Goal: Task Accomplishment & Management: Use online tool/utility

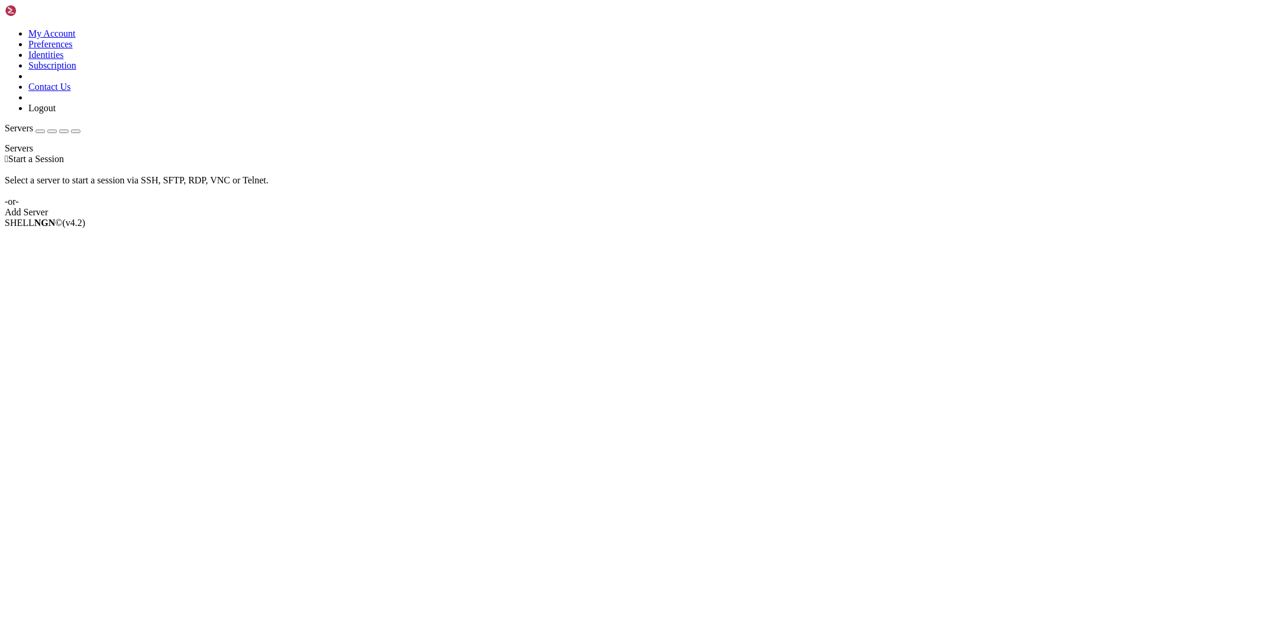
click at [5, 28] on icon at bounding box center [5, 28] width 0 height 0
click at [56, 113] on link "Logout" at bounding box center [41, 108] width 27 height 10
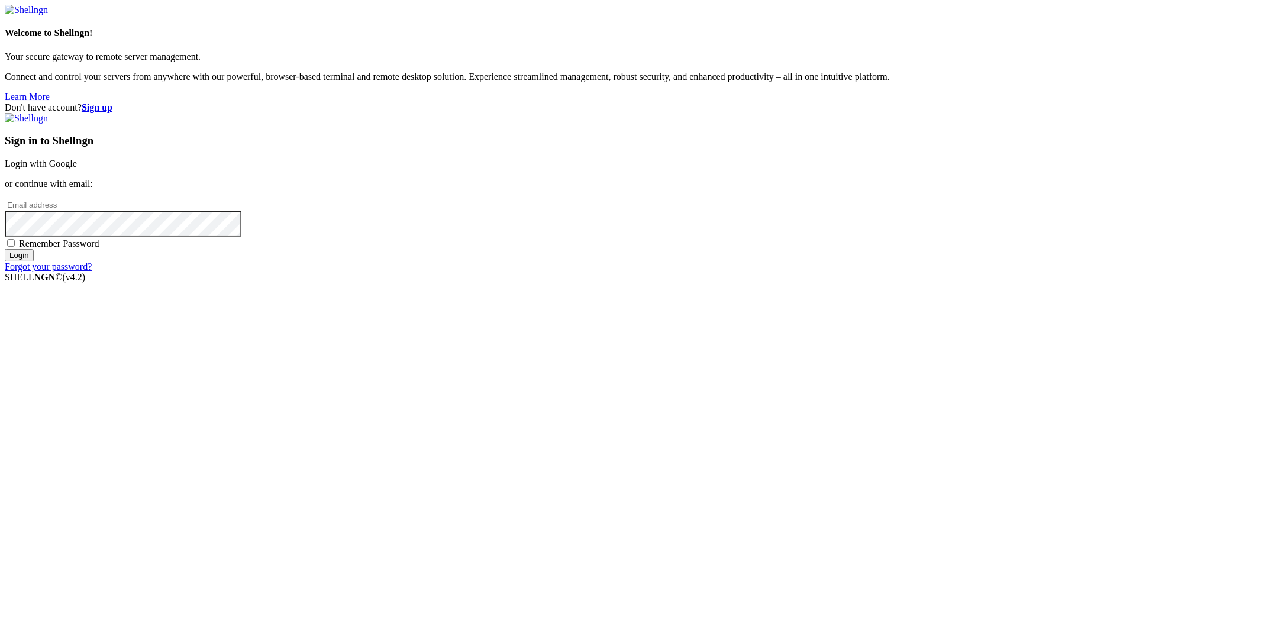
click at [77, 169] on link "Login with Google" at bounding box center [41, 164] width 72 height 10
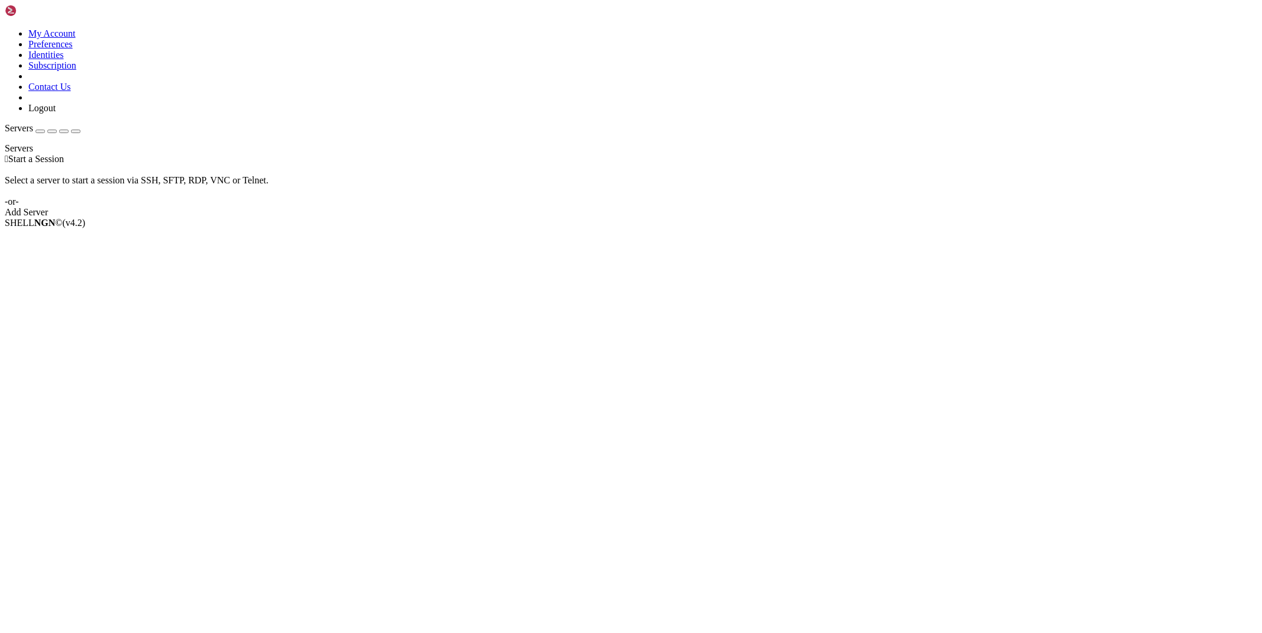
click at [95, 143] on div at bounding box center [631, 143] width 1252 height 0
click at [716, 216] on div "Add Server" at bounding box center [631, 212] width 1252 height 11
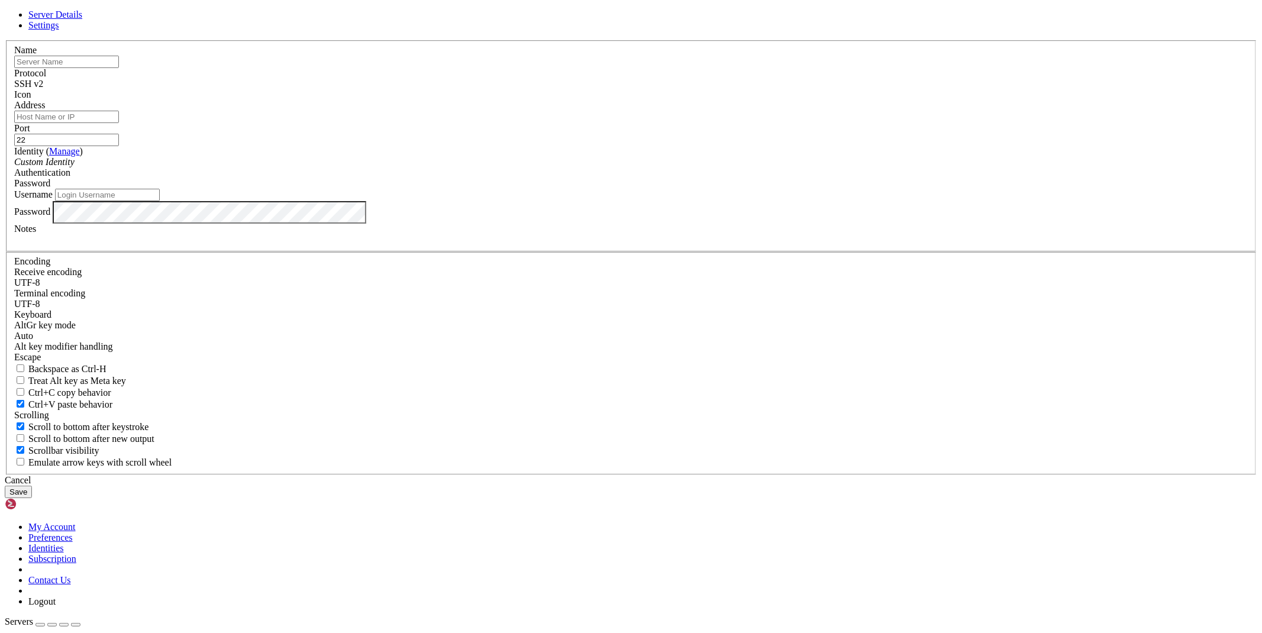
paste input "[URL][TECHNICAL_ID]"
type input "[URL][TECHNICAL_ID]"
type input "[PERSON_NAME]"
click at [119, 123] on input "Address" at bounding box center [66, 117] width 105 height 12
paste input "[URL][TECHNICAL_ID]"
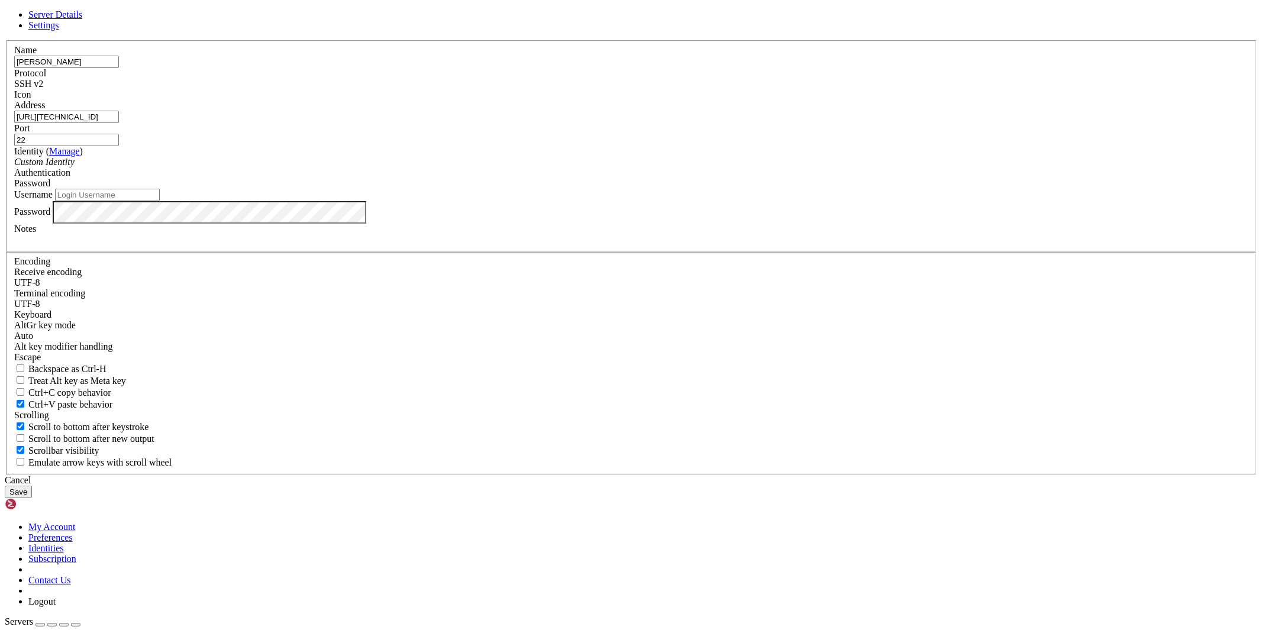
drag, startPoint x: 509, startPoint y: 251, endPoint x: 471, endPoint y: 264, distance: 39.5
click at [468, 123] on div "Address [URL][TECHNICAL_ID]" at bounding box center [630, 111] width 1233 height 23
type input "[TECHNICAL_ID]"
click at [160, 201] on input "Username" at bounding box center [107, 195] width 105 height 12
type input "root"
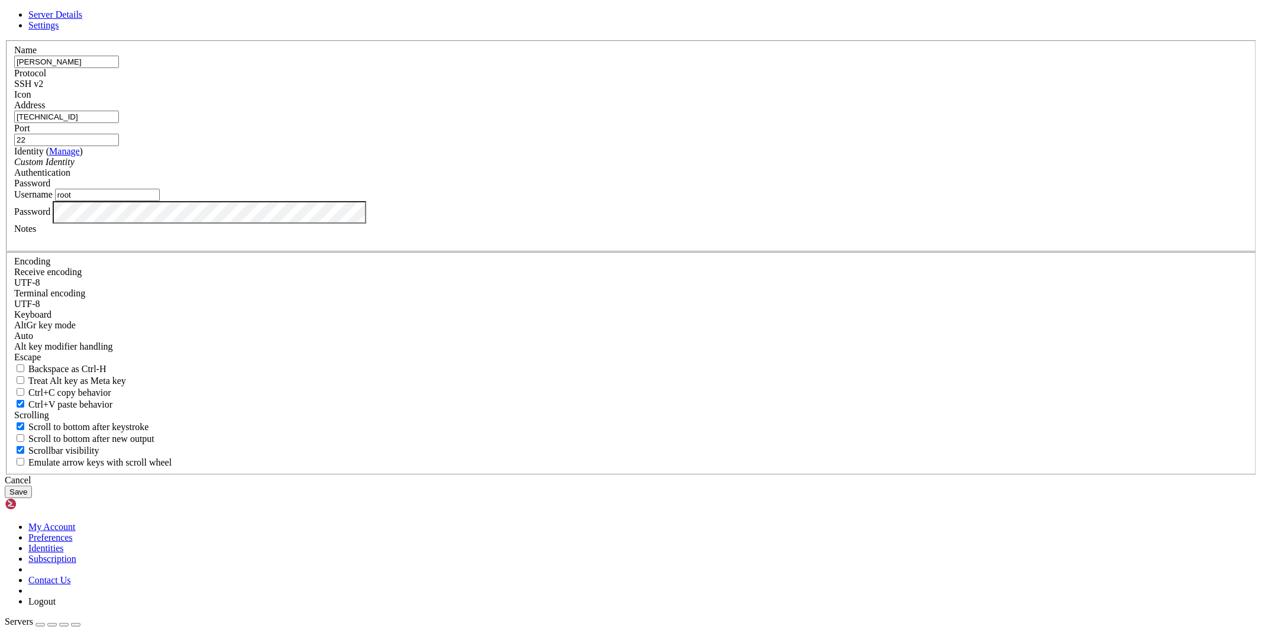
click at [32, 486] on button "Save" at bounding box center [18, 492] width 27 height 12
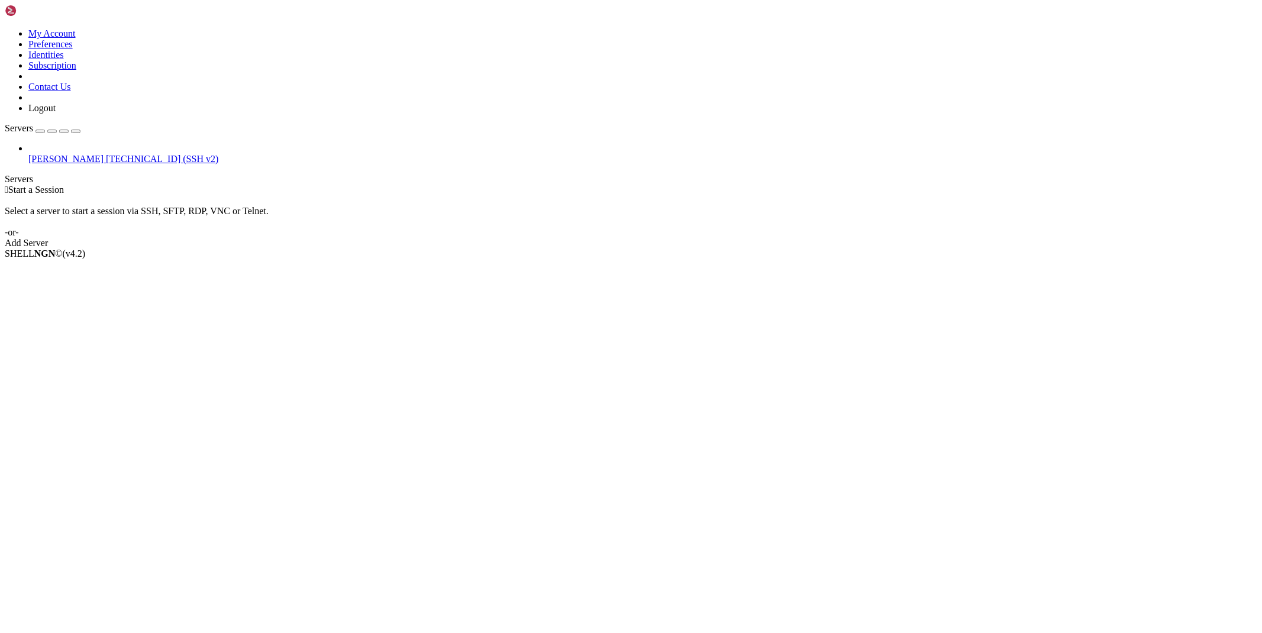
click at [75, 154] on span "[PERSON_NAME]" at bounding box center [65, 159] width 75 height 10
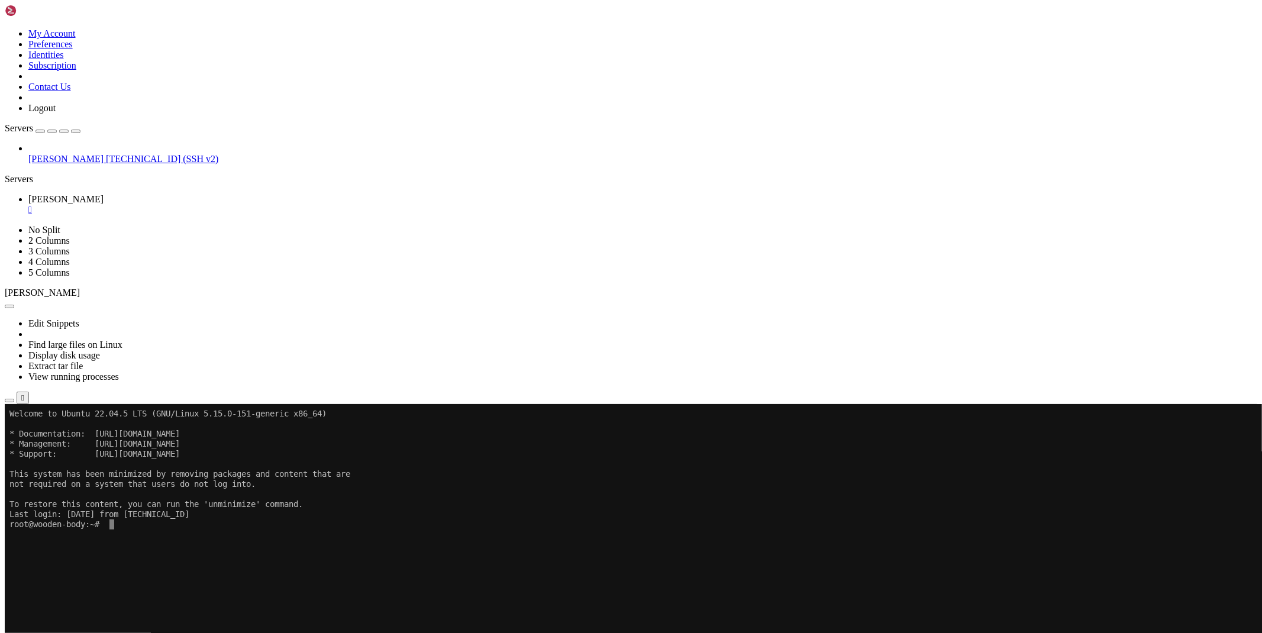
click at [14, 399] on button "button" at bounding box center [9, 401] width 9 height 4
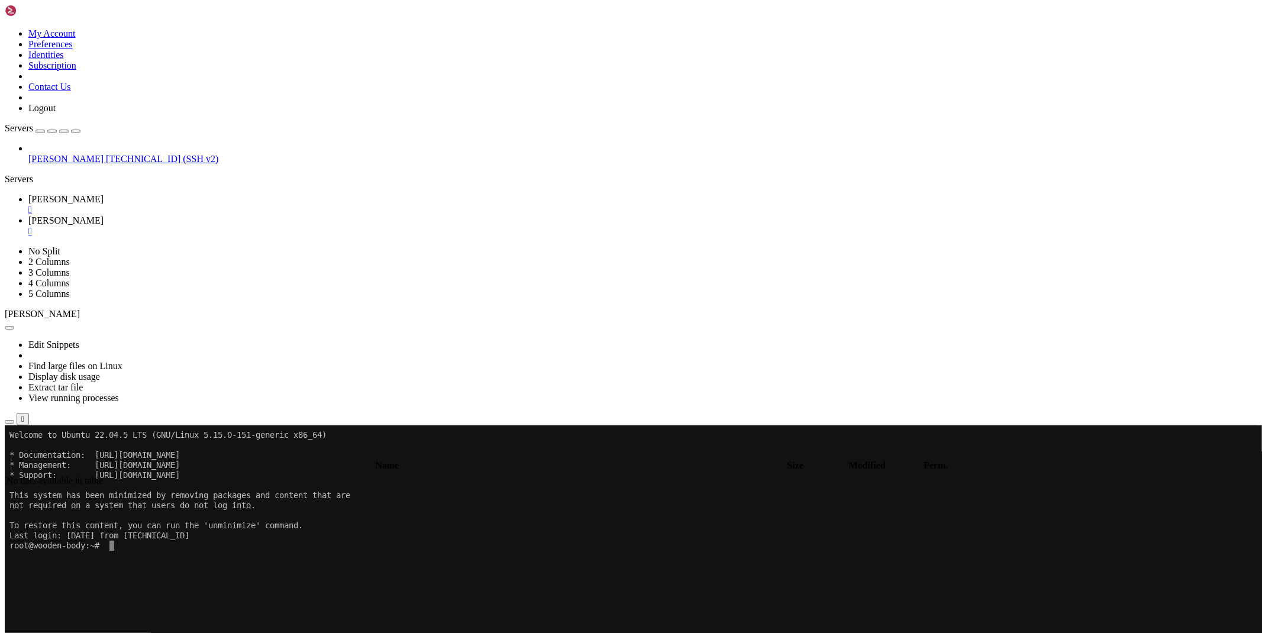
type input "/root"
click at [264, 226] on div "" at bounding box center [642, 231] width 1229 height 11
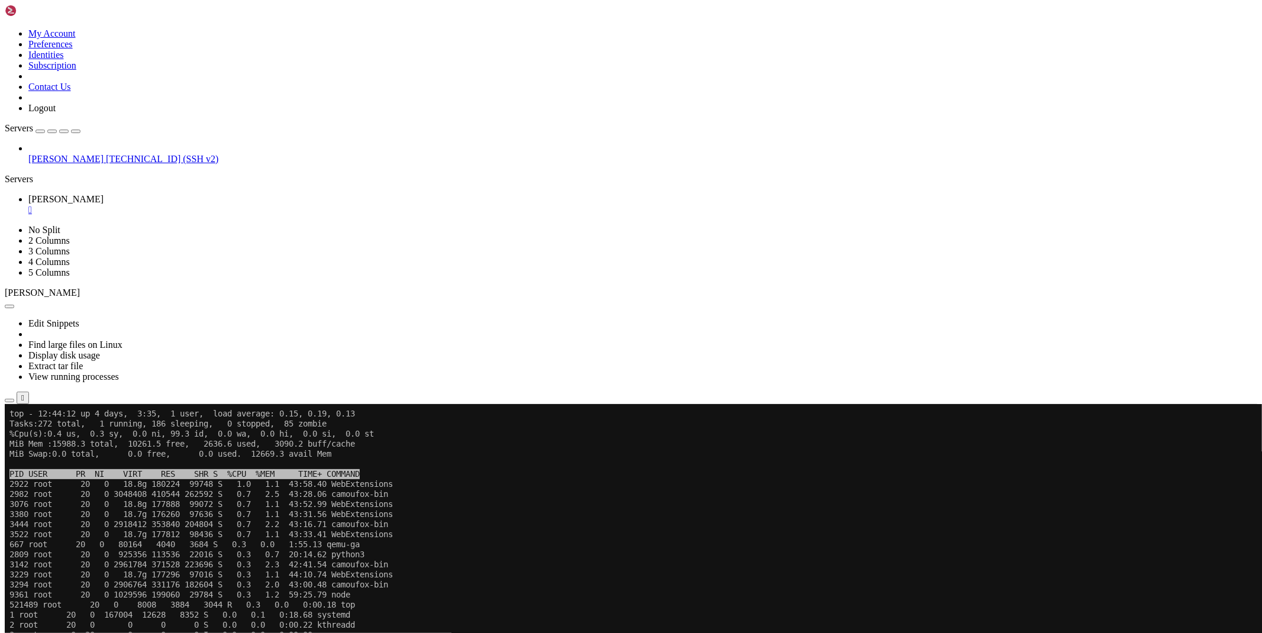
click at [199, 205] on div "" at bounding box center [642, 210] width 1229 height 11
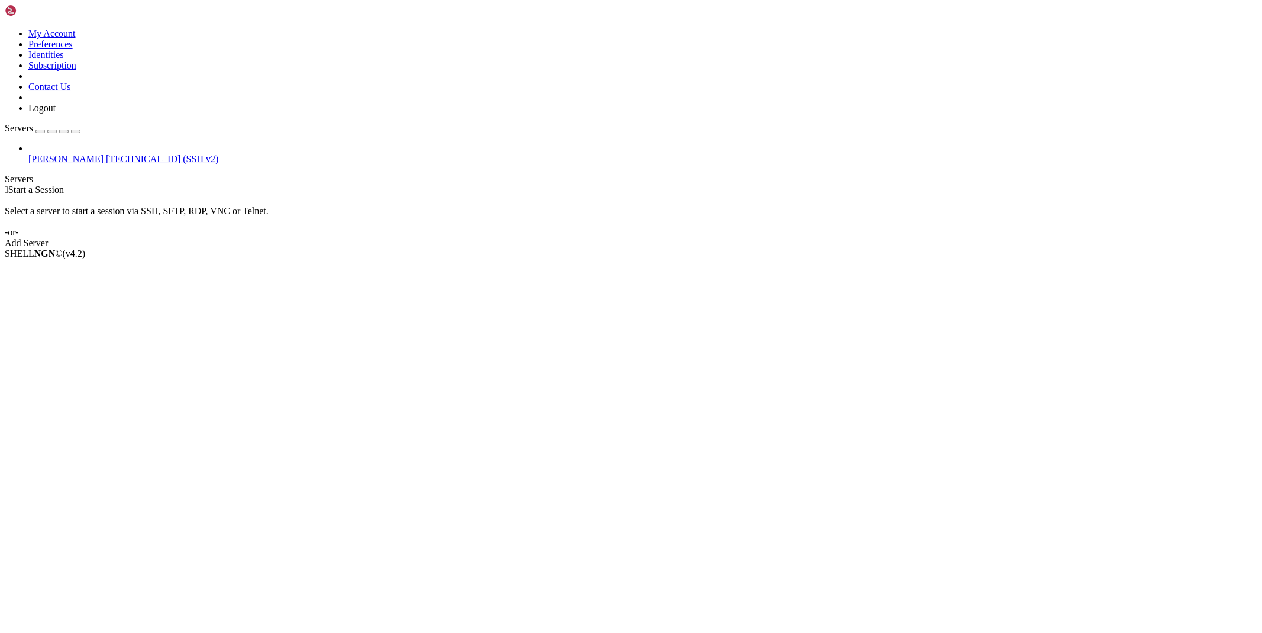
click at [718, 238] on link "Add Server" at bounding box center [631, 243] width 1252 height 11
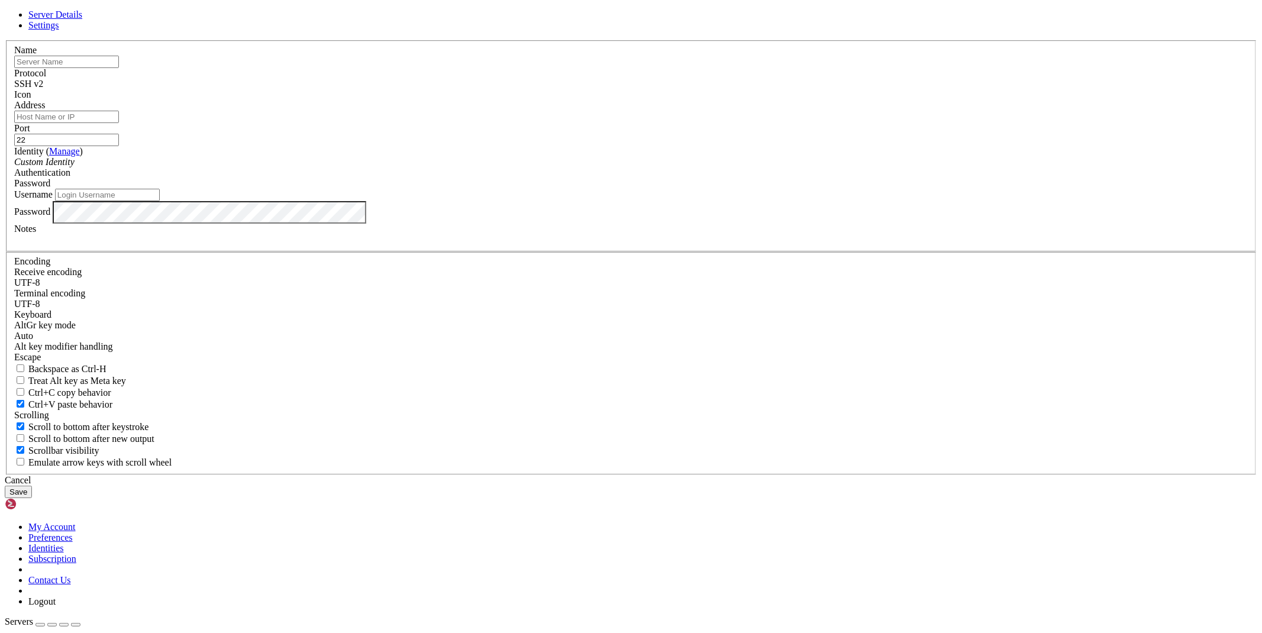
click at [119, 68] on input "text" at bounding box center [66, 62] width 105 height 12
type input "colt"
click at [160, 201] on input "Username" at bounding box center [107, 195] width 105 height 12
paste input "[TECHNICAL_ID]"
type input "[TECHNICAL_ID]"
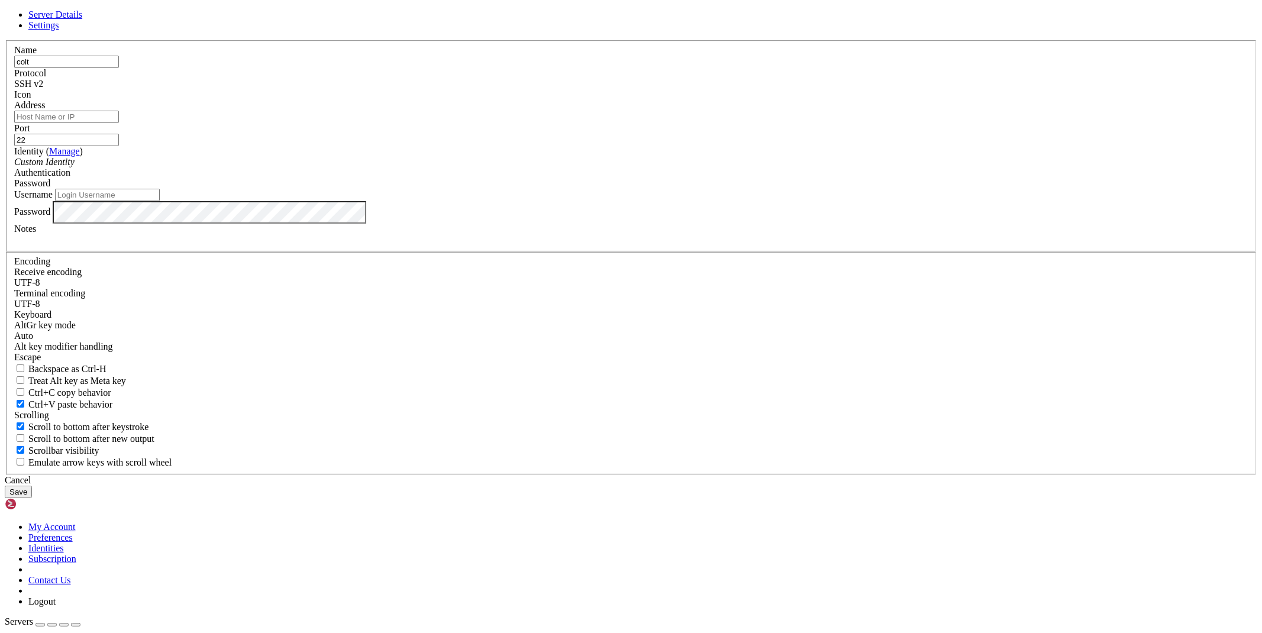
click at [119, 123] on input "Address" at bounding box center [66, 117] width 105 height 12
paste input "[TECHNICAL_ID]"
type input "[TECHNICAL_ID]"
click at [160, 201] on input "Username" at bounding box center [107, 195] width 105 height 12
type input "root"
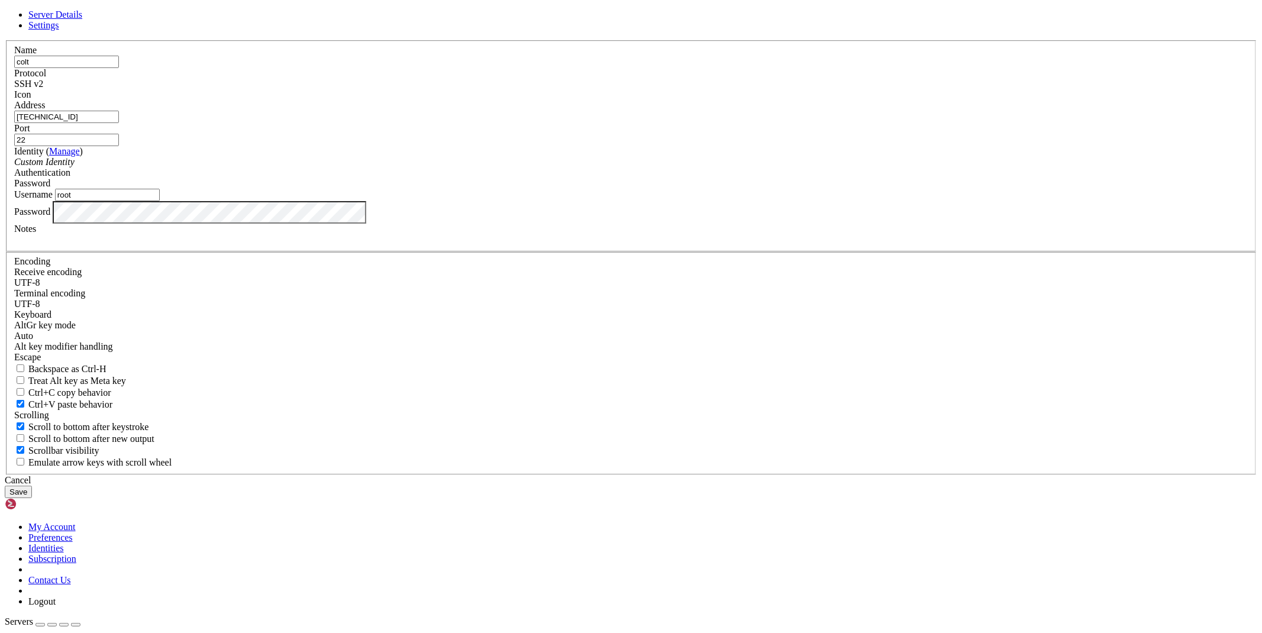
click at [32, 486] on button "Save" at bounding box center [18, 492] width 27 height 12
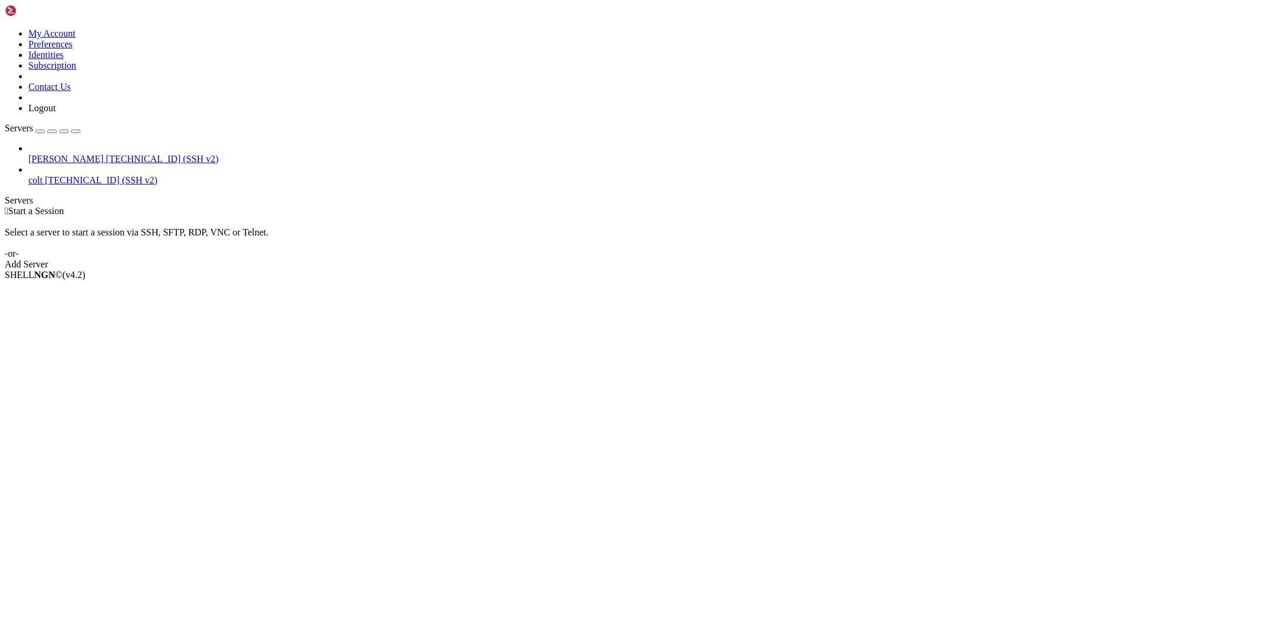
click at [43, 175] on span "colt" at bounding box center [35, 180] width 14 height 10
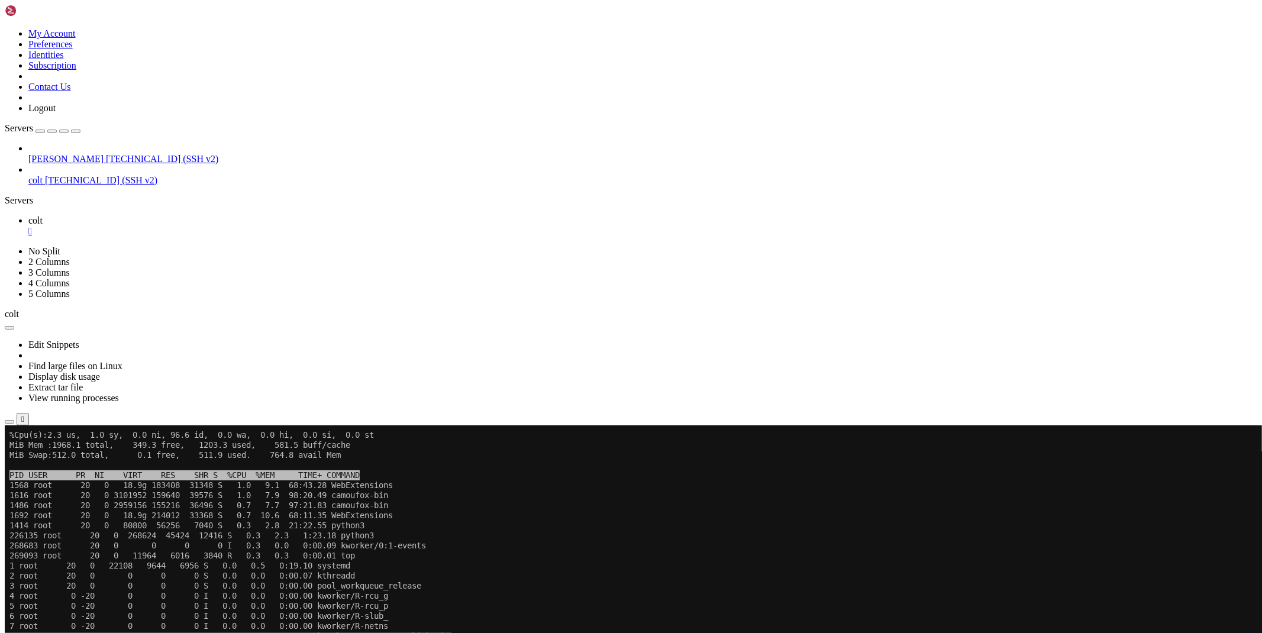
scroll to position [90, 0]
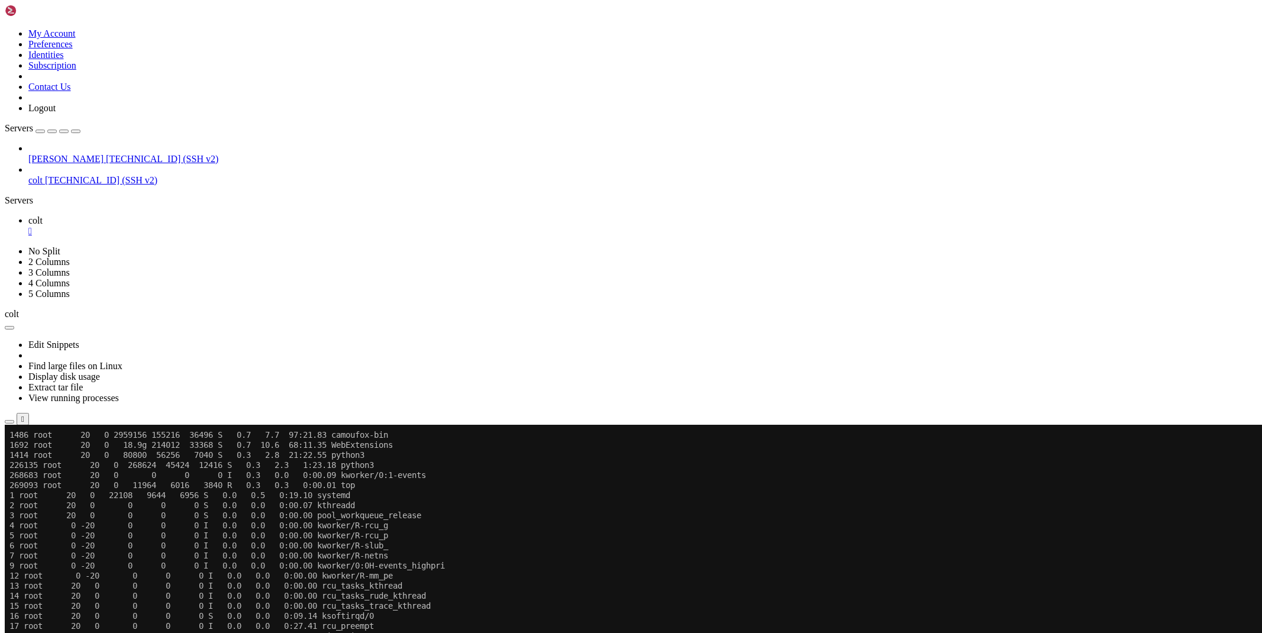
click at [9, 422] on icon "button" at bounding box center [9, 422] width 0 height 0
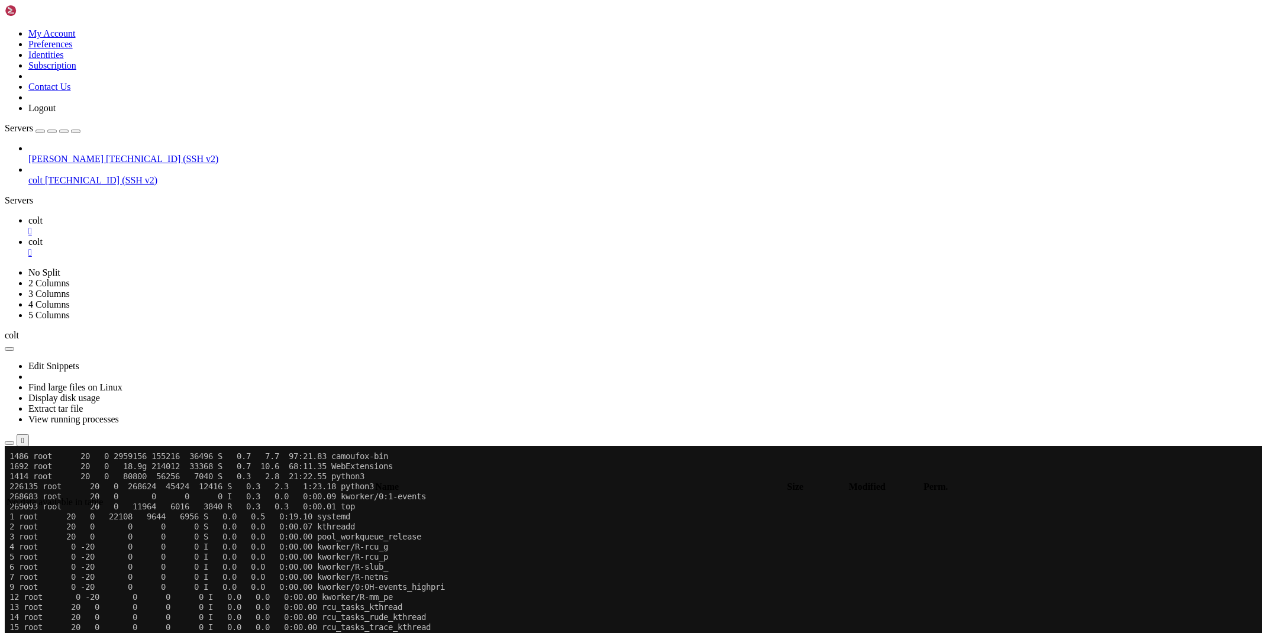
click at [166, 215] on link "colt " at bounding box center [642, 225] width 1229 height 21
click at [43, 237] on span "colt" at bounding box center [35, 242] width 14 height 10
click at [48, 569] on span " bacon-bot" at bounding box center [27, 632] width 41 height 10
click at [43, 510] on span " database" at bounding box center [25, 515] width 36 height 10
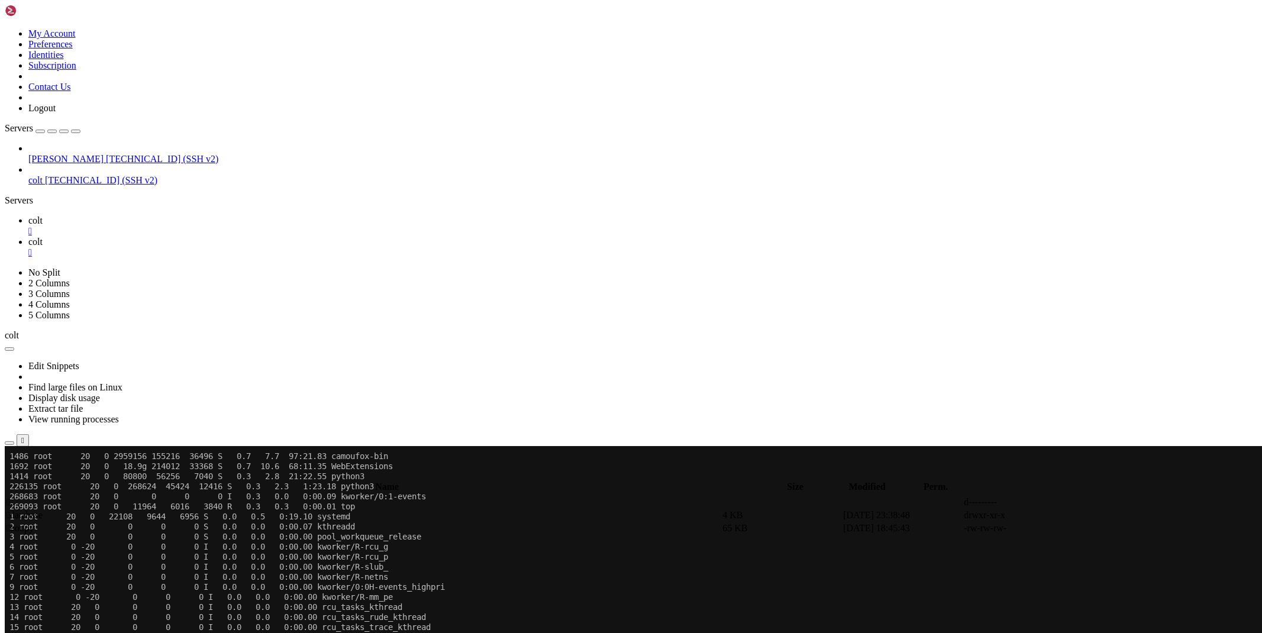
click at [43, 510] on span " database" at bounding box center [25, 515] width 36 height 10
type input "/root/bacon-bot/database"
click at [1084, 515] on icon at bounding box center [1084, 515] width 0 height 0
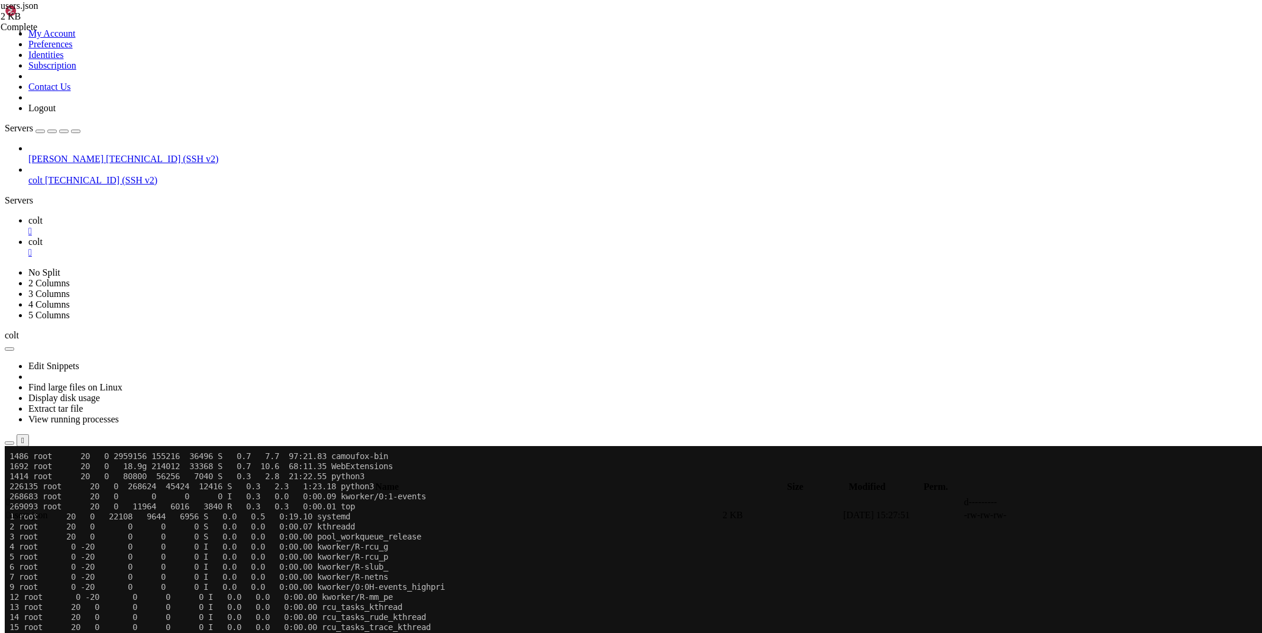
scroll to position [0, 4654]
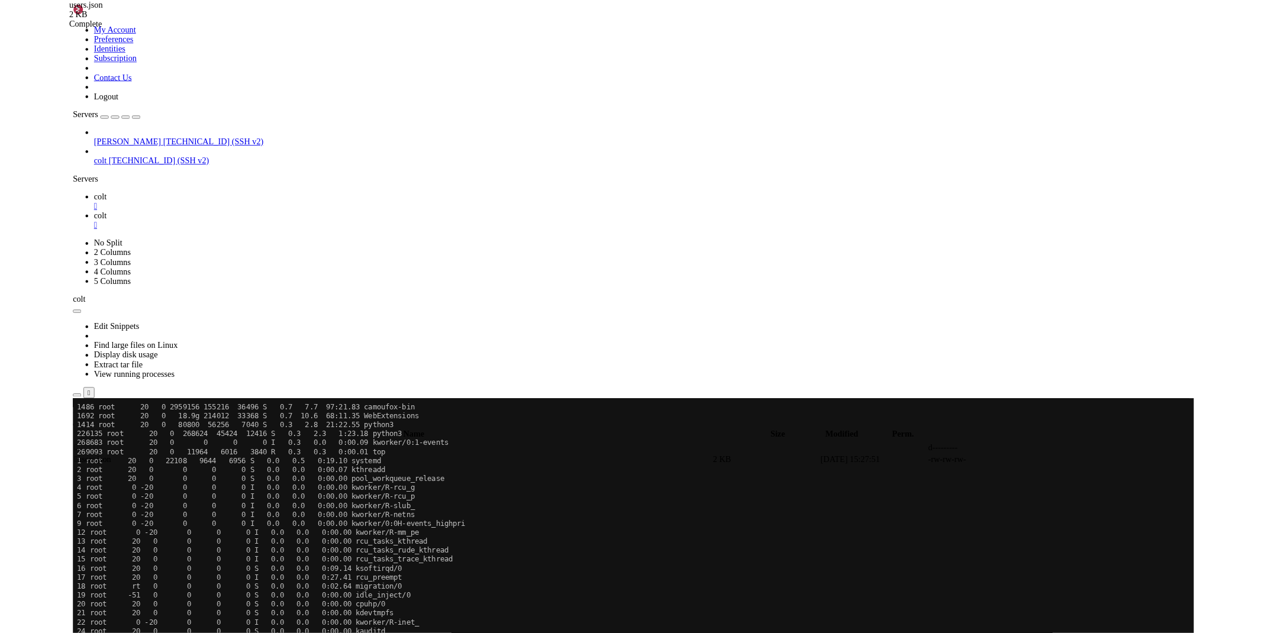
scroll to position [14, 0]
